Goal: Task Accomplishment & Management: Use online tool/utility

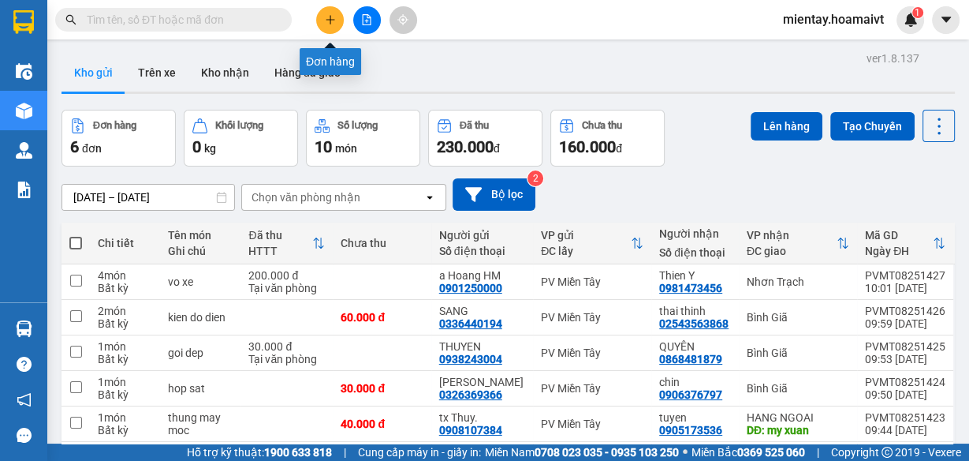
click at [325, 18] on icon "plus" at bounding box center [330, 19] width 11 height 11
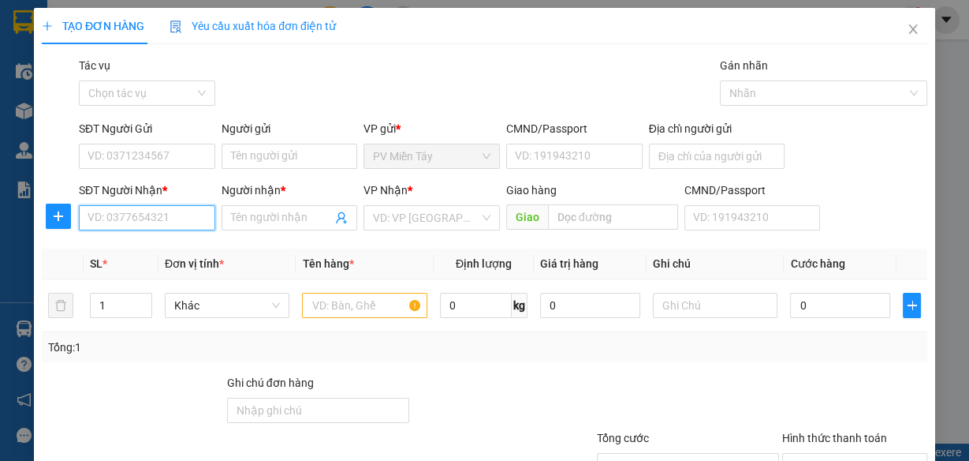
click at [185, 215] on input "SĐT Người Nhận *" at bounding box center [147, 217] width 136 height 25
type input "0"
click at [907, 31] on icon "close" at bounding box center [913, 29] width 13 height 13
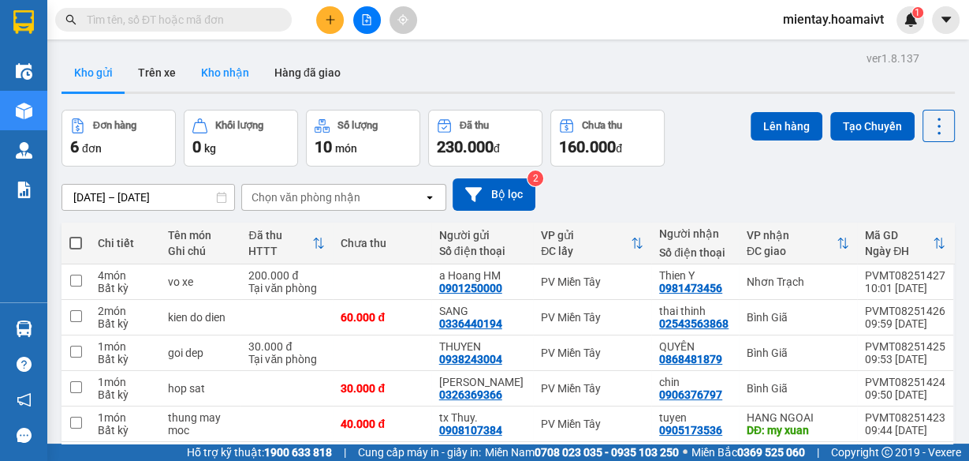
click at [222, 70] on button "Kho nhận" at bounding box center [224, 73] width 73 height 38
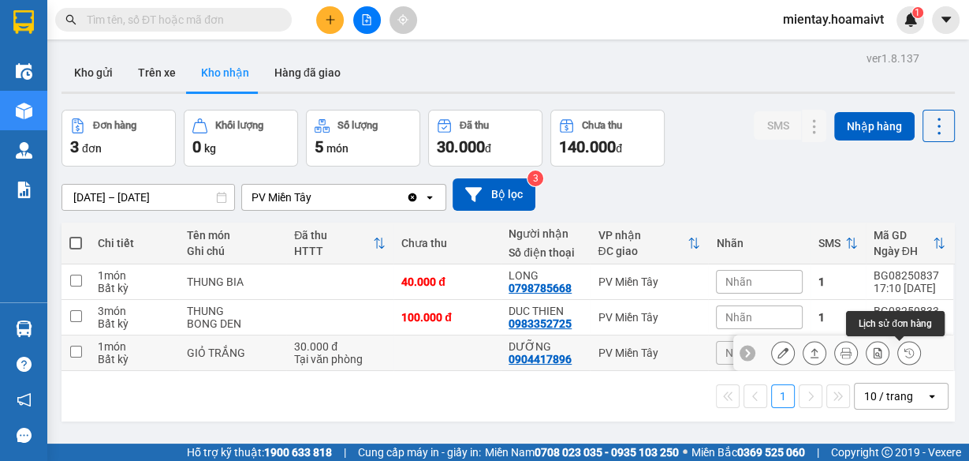
click at [902, 346] on button at bounding box center [909, 353] width 22 height 28
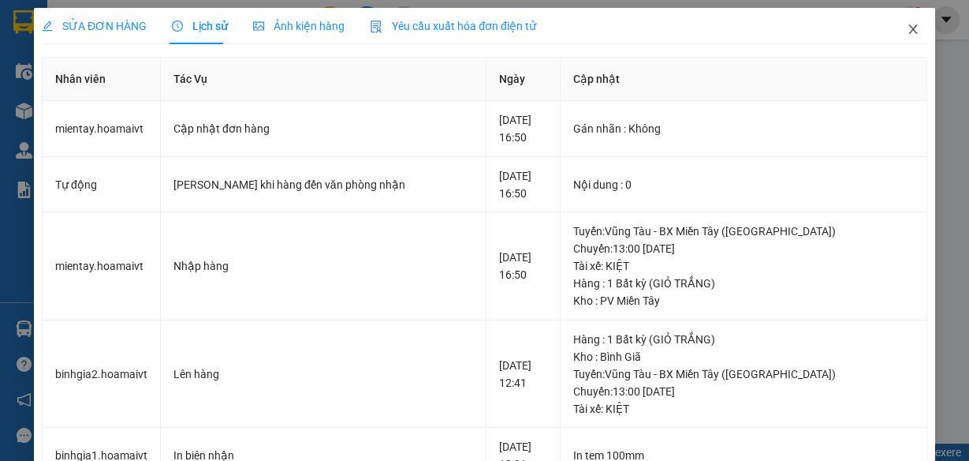
click at [907, 29] on icon "close" at bounding box center [913, 29] width 13 height 13
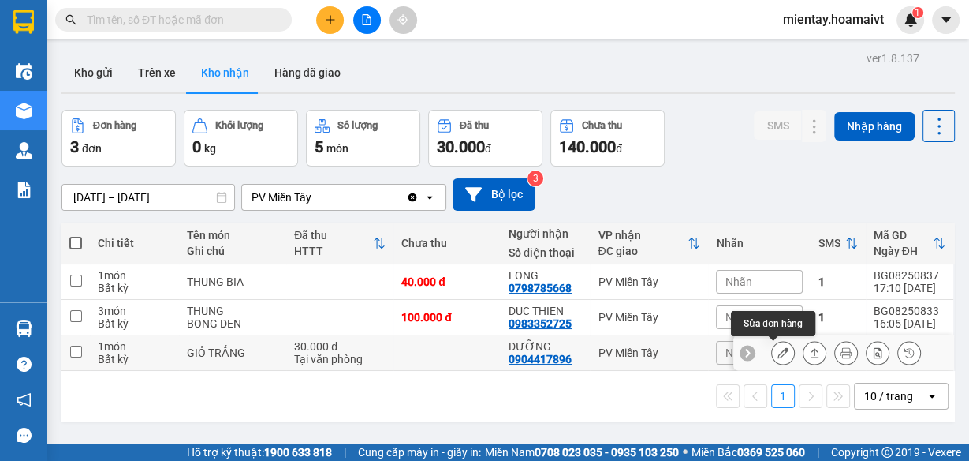
click at [778, 356] on icon at bounding box center [783, 352] width 11 height 11
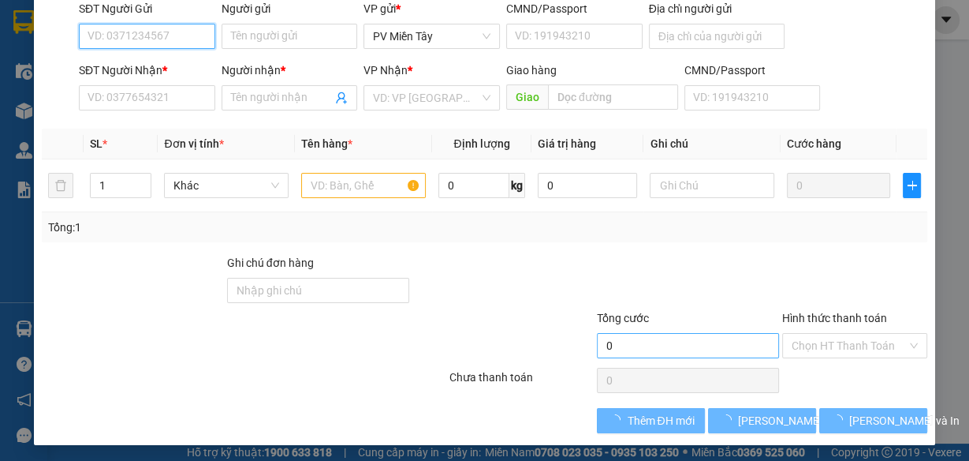
type input "0937376171"
type input "KHANH"
type input "0904417896"
type input "DƯỠNG"
type input "30.000"
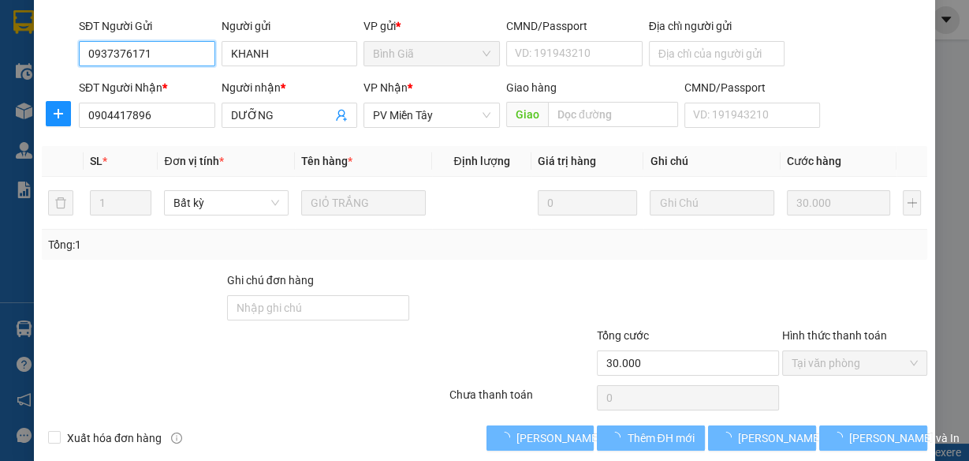
scroll to position [141, 0]
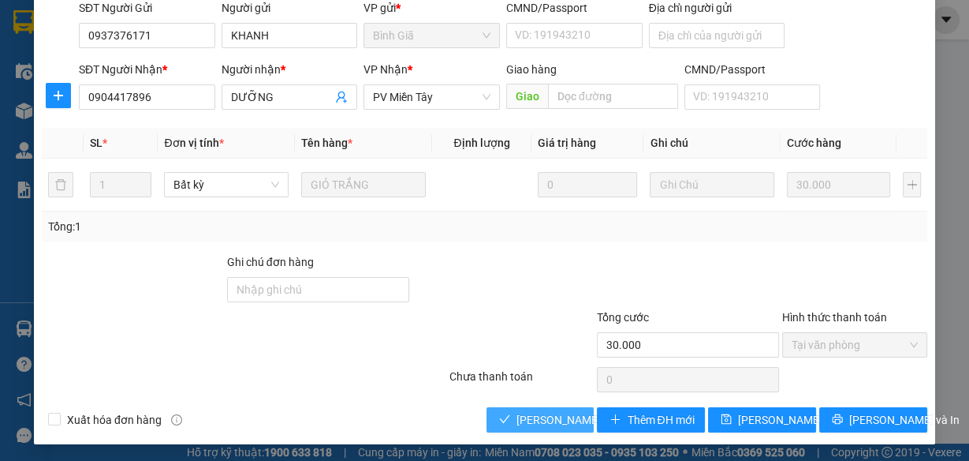
click at [534, 418] on span "[PERSON_NAME] và Giao hàng" at bounding box center [592, 419] width 151 height 17
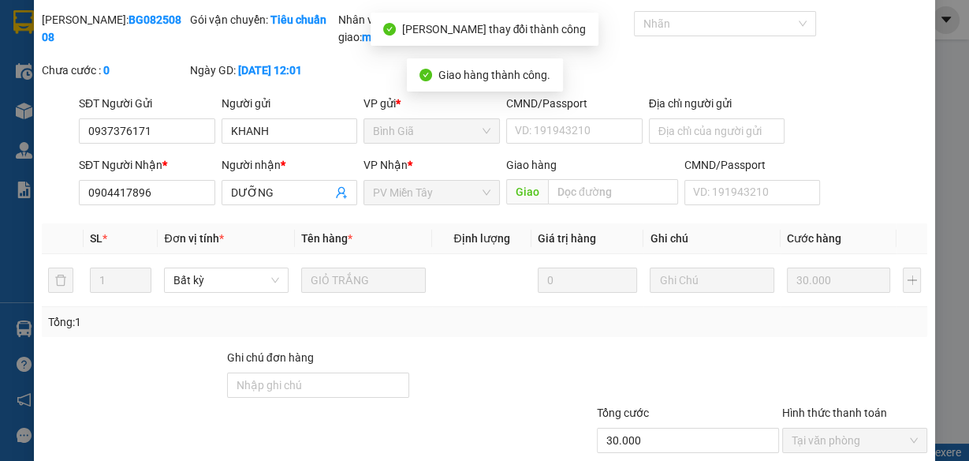
scroll to position [0, 0]
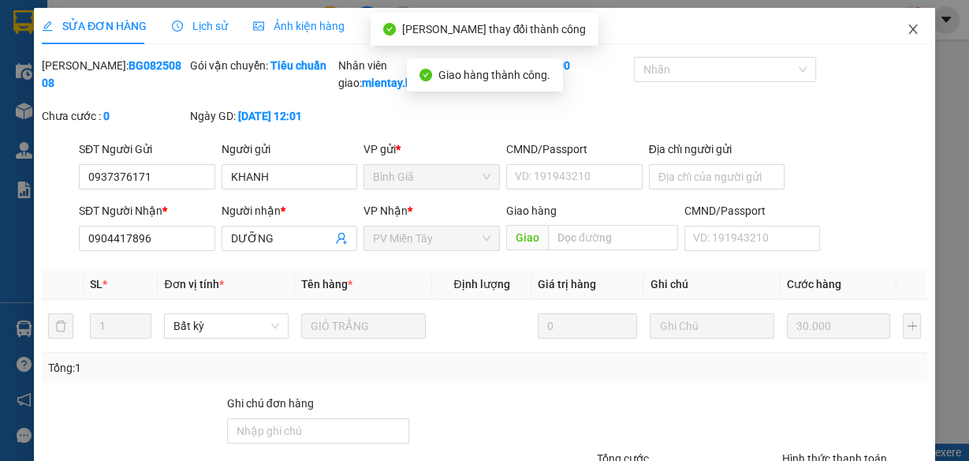
click at [907, 27] on icon "close" at bounding box center [913, 29] width 13 height 13
